Goal: Information Seeking & Learning: Learn about a topic

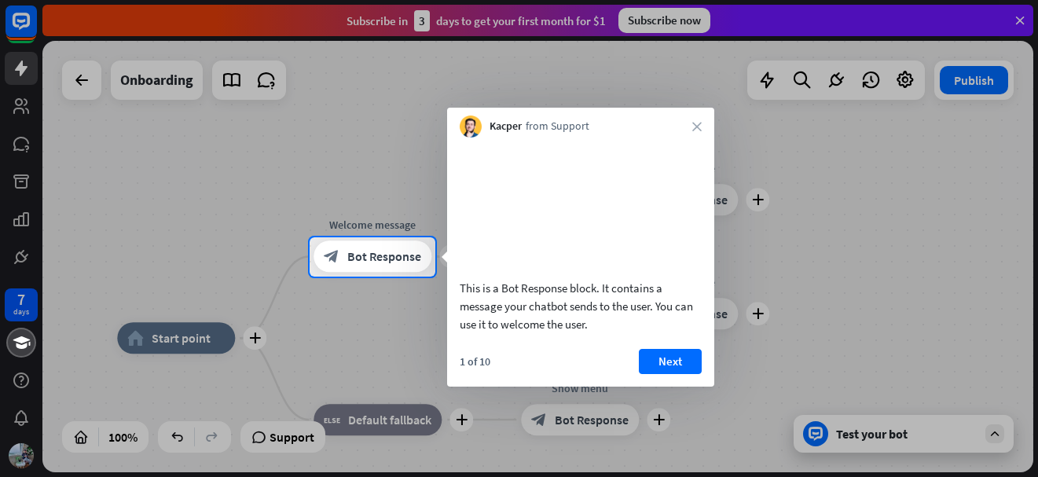
click at [1018, 23] on div at bounding box center [519, 118] width 1038 height 237
click at [917, 444] on div at bounding box center [519, 376] width 1038 height 201
click at [691, 374] on button "Next" at bounding box center [670, 361] width 63 height 25
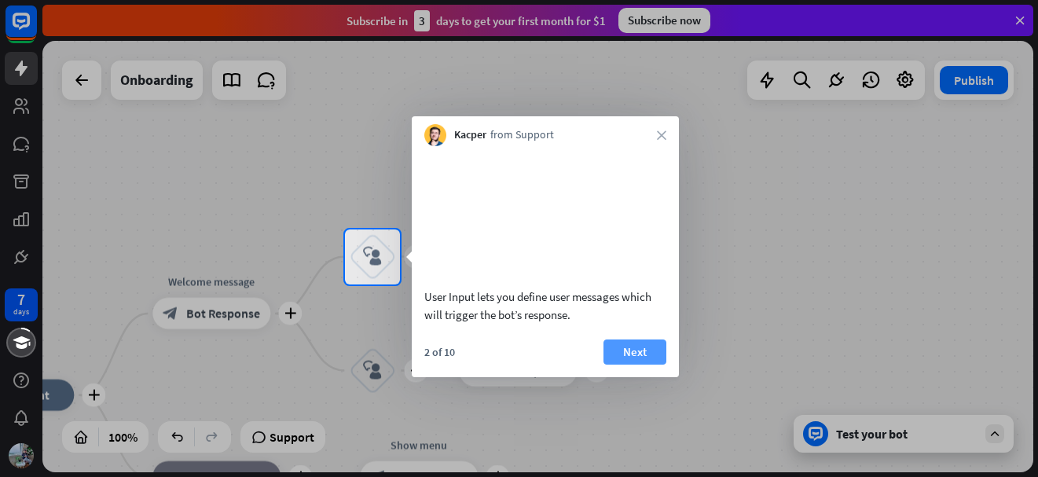
click at [657, 364] on button "Next" at bounding box center [634, 351] width 63 height 25
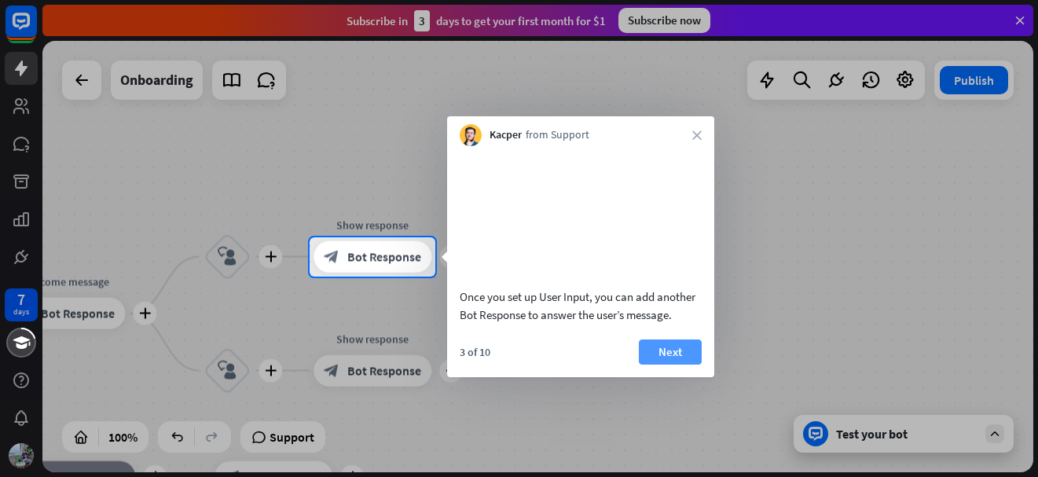
click at [676, 364] on button "Next" at bounding box center [670, 351] width 63 height 25
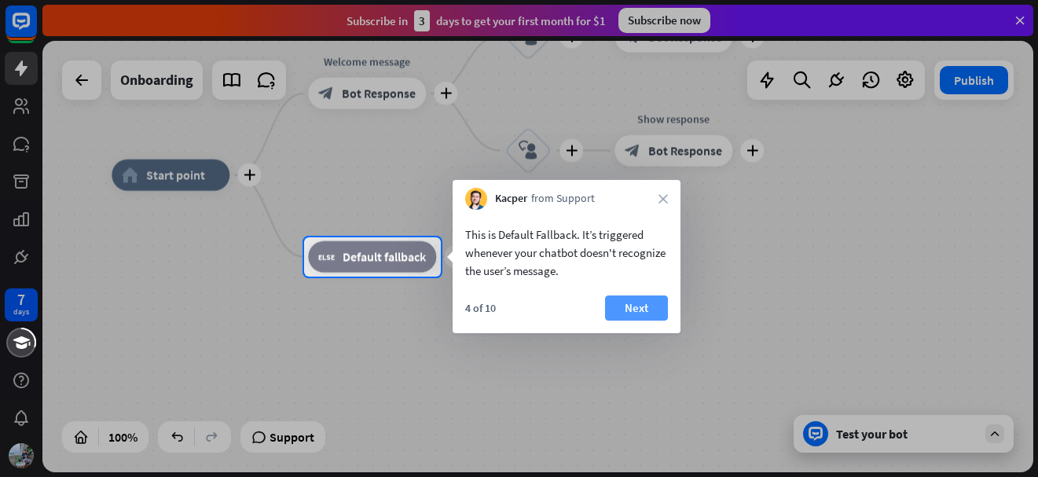
click at [658, 306] on button "Next" at bounding box center [636, 307] width 63 height 25
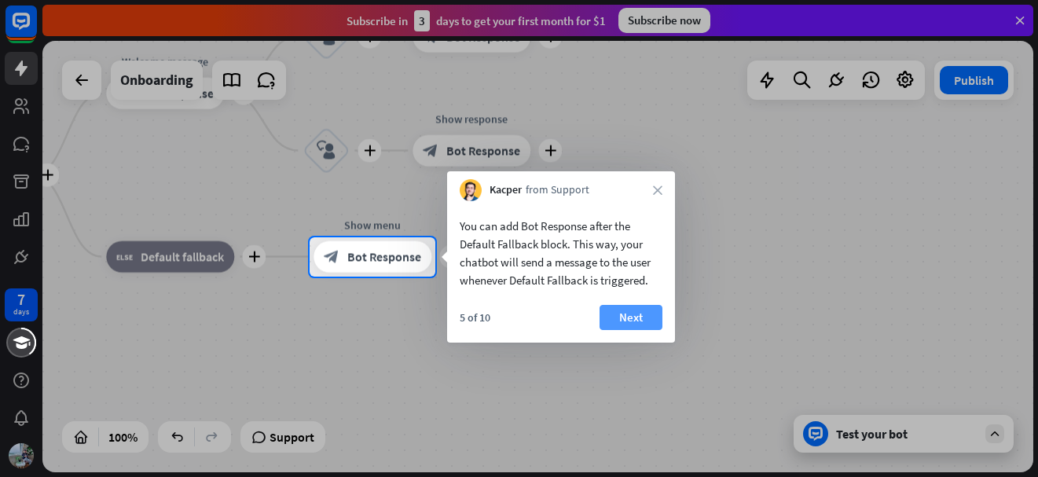
click at [617, 313] on button "Next" at bounding box center [630, 317] width 63 height 25
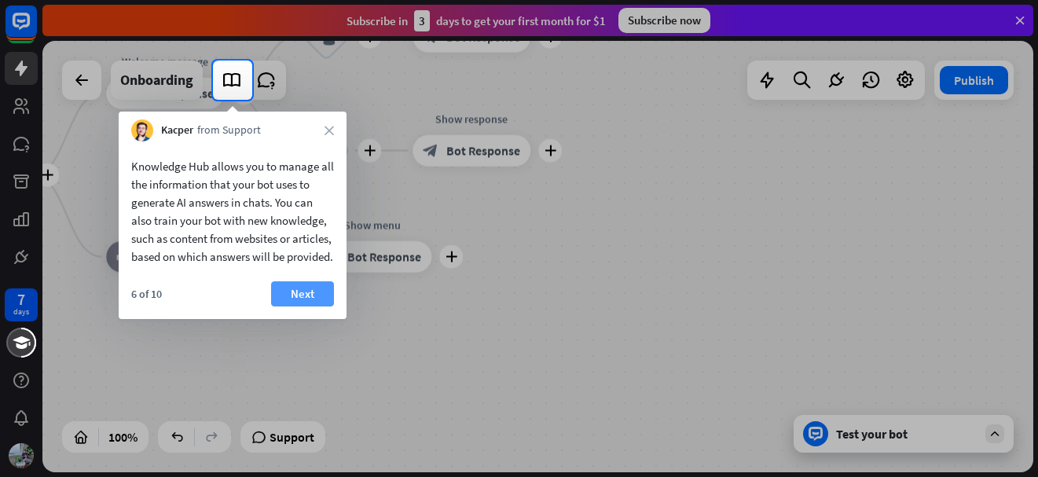
click at [314, 305] on button "Next" at bounding box center [302, 293] width 63 height 25
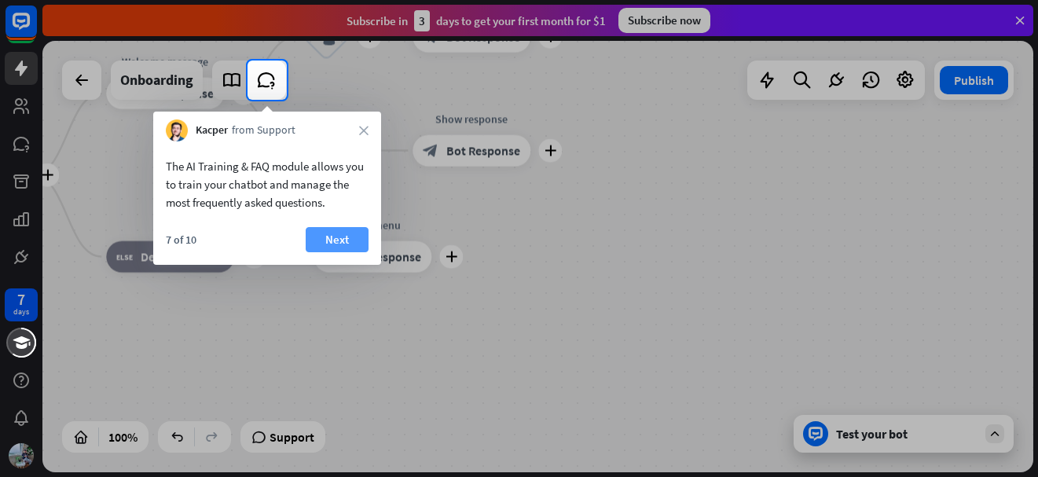
click at [346, 240] on button "Next" at bounding box center [337, 239] width 63 height 25
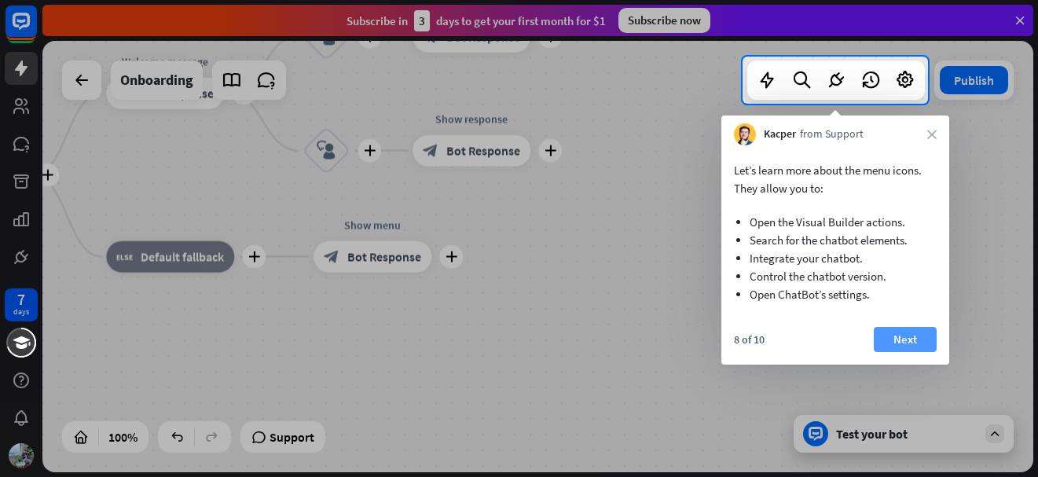
click at [897, 337] on button "Next" at bounding box center [904, 339] width 63 height 25
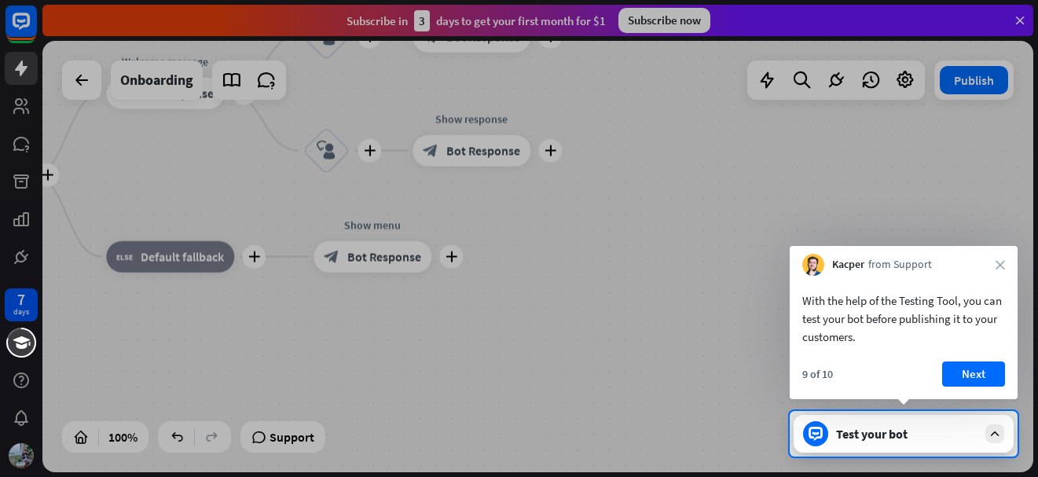
click at [968, 375] on button "Next" at bounding box center [973, 373] width 63 height 25
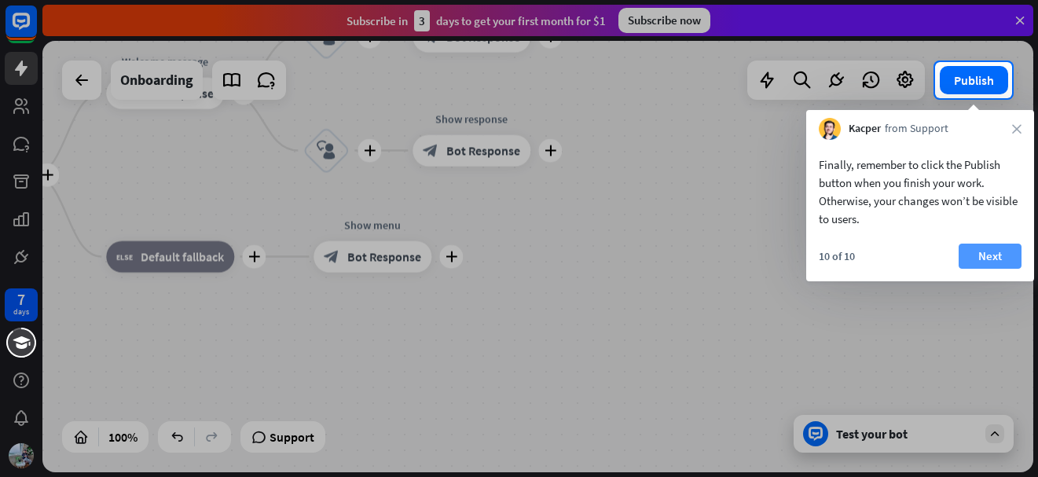
click at [995, 254] on button "Next" at bounding box center [989, 255] width 63 height 25
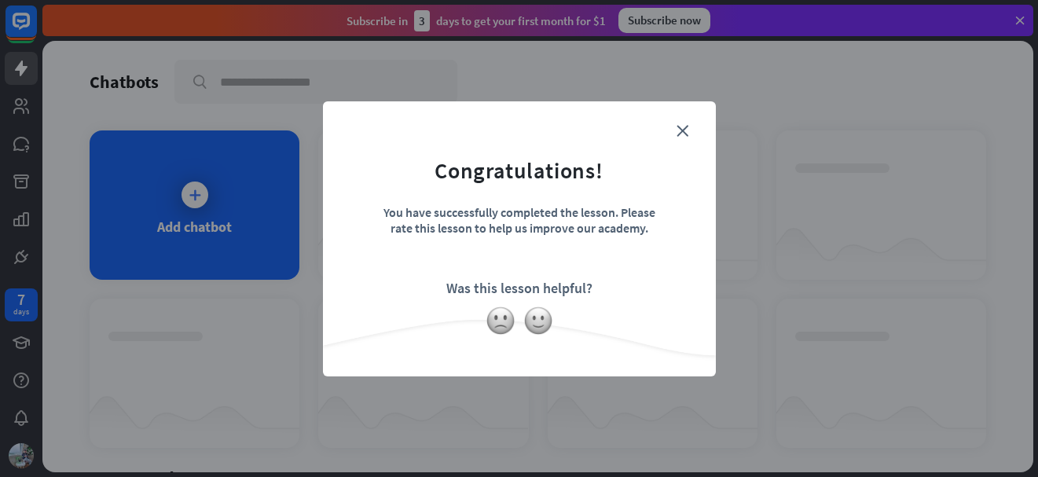
click at [674, 130] on form "Congratulations! You have successfully completed the lesson. Please rate this l…" at bounding box center [518, 215] width 353 height 188
click at [678, 130] on icon "close" at bounding box center [682, 131] width 12 height 12
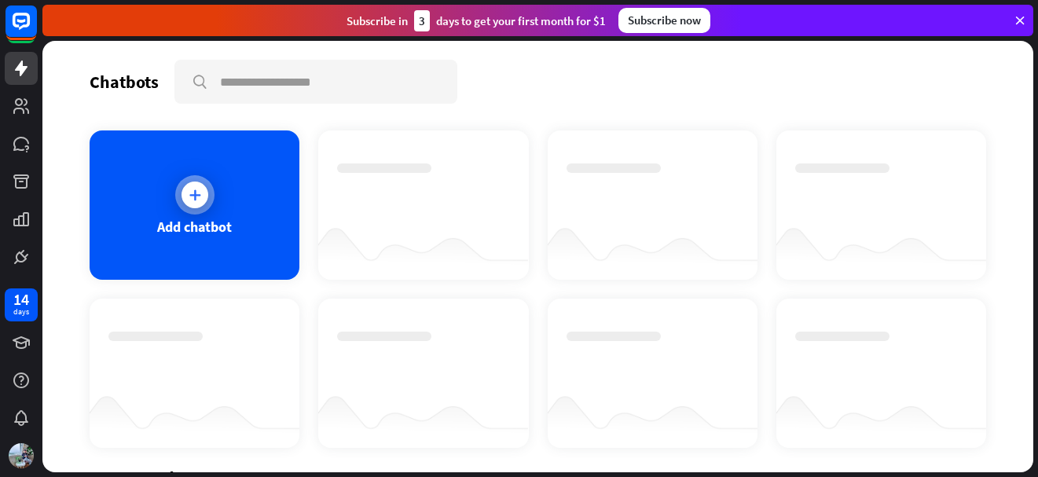
click at [259, 235] on div "Add chatbot" at bounding box center [195, 204] width 210 height 149
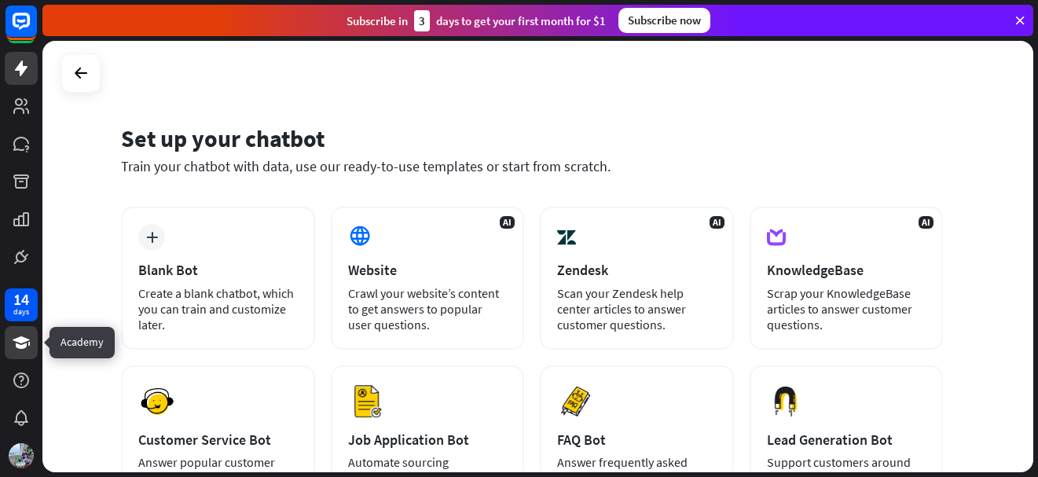
click at [24, 339] on icon at bounding box center [21, 342] width 17 height 13
